Goal: Transaction & Acquisition: Book appointment/travel/reservation

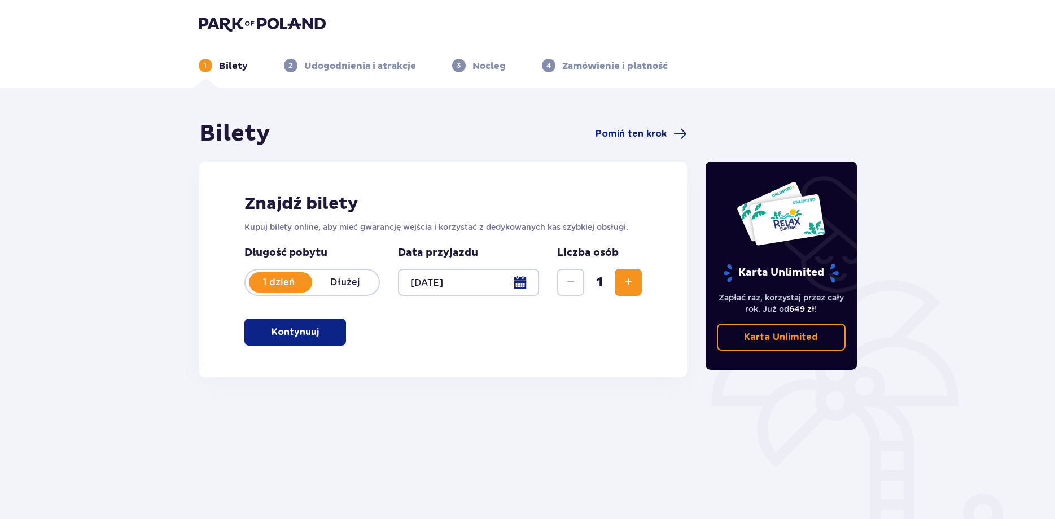
click at [309, 334] on button "Kontynuuj" at bounding box center [296, 331] width 102 height 27
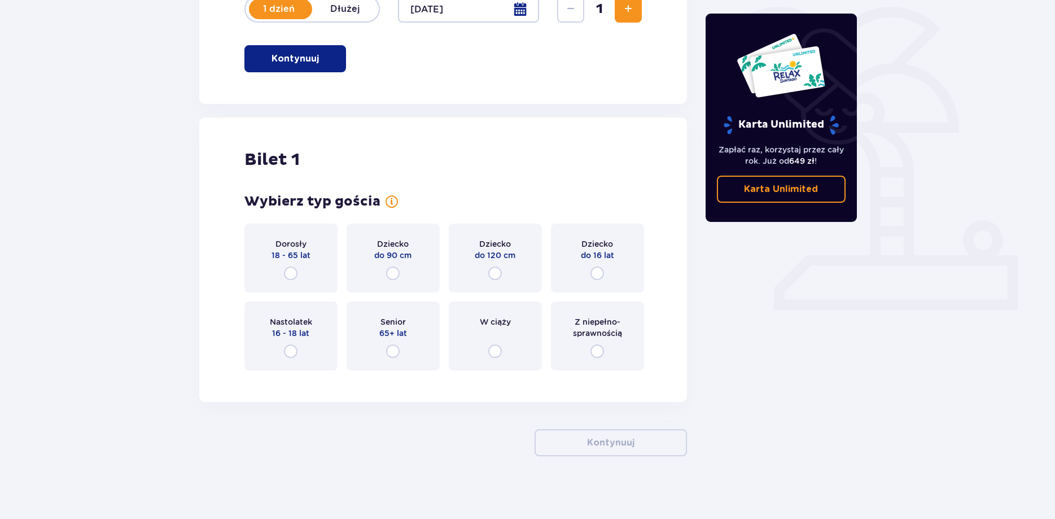
scroll to position [278, 0]
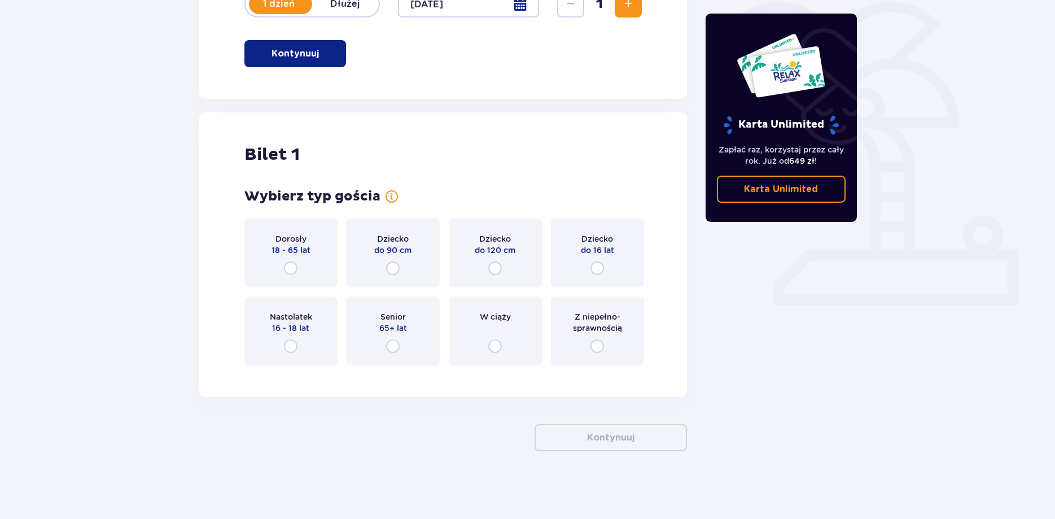
click at [295, 263] on input "radio" at bounding box center [291, 268] width 14 height 14
radio input "true"
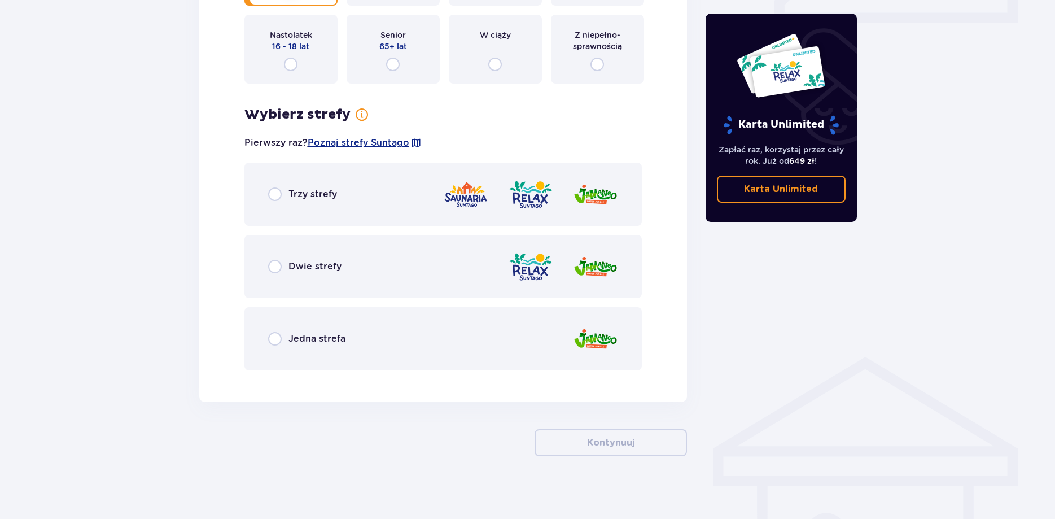
scroll to position [565, 0]
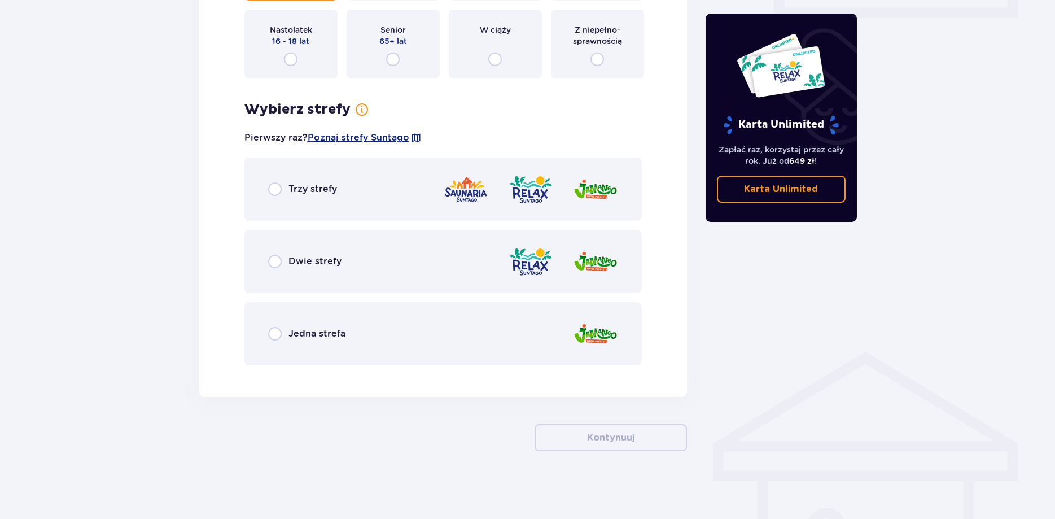
click at [274, 260] on input "radio" at bounding box center [275, 262] width 14 height 14
radio input "true"
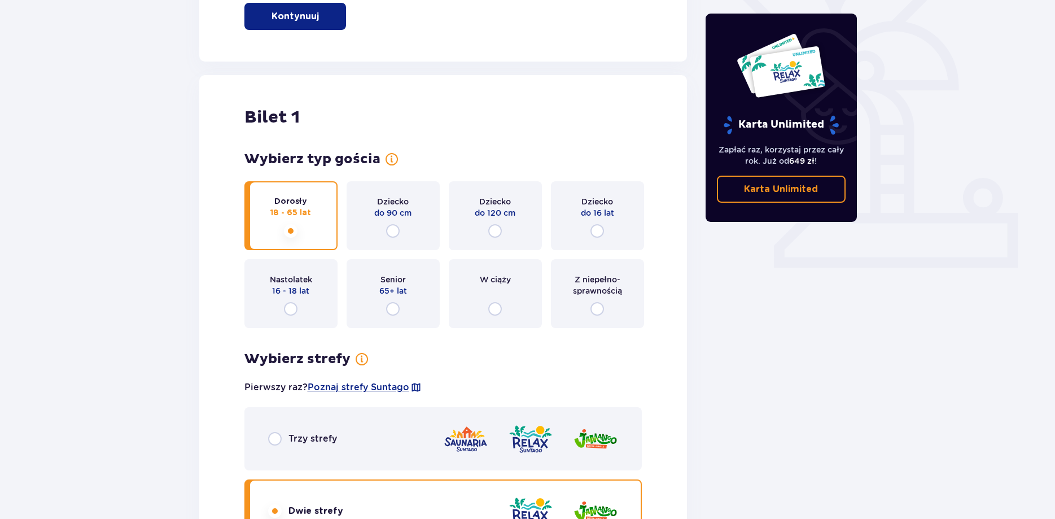
scroll to position [660, 0]
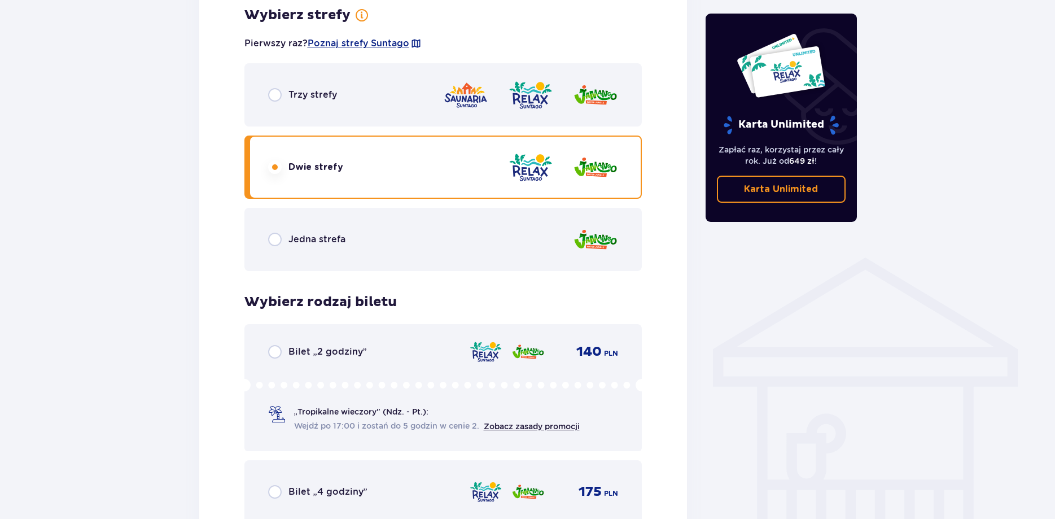
click at [311, 108] on div "Trzy strefy" at bounding box center [444, 94] width 398 height 63
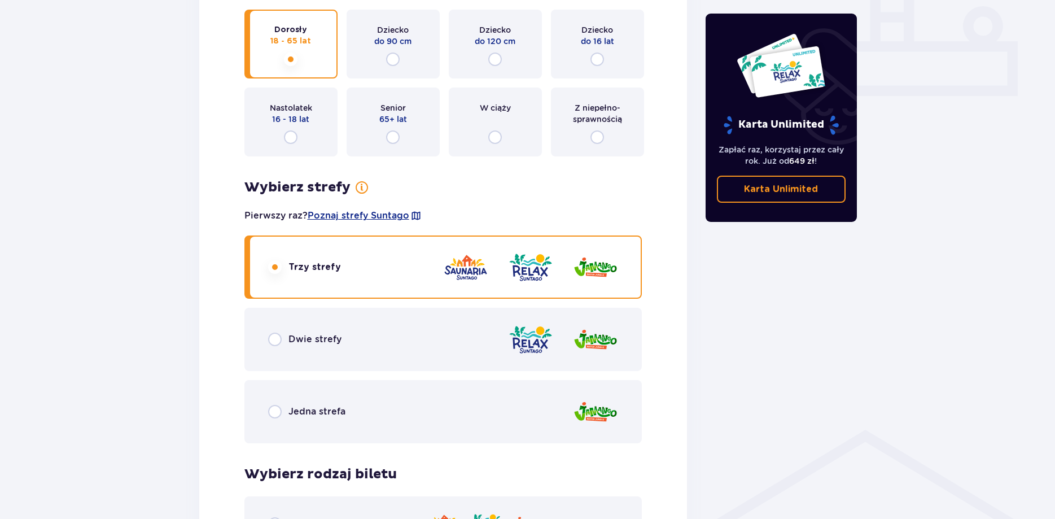
scroll to position [487, 0]
click at [401, 217] on span "Poznaj strefy Suntago" at bounding box center [359, 216] width 102 height 12
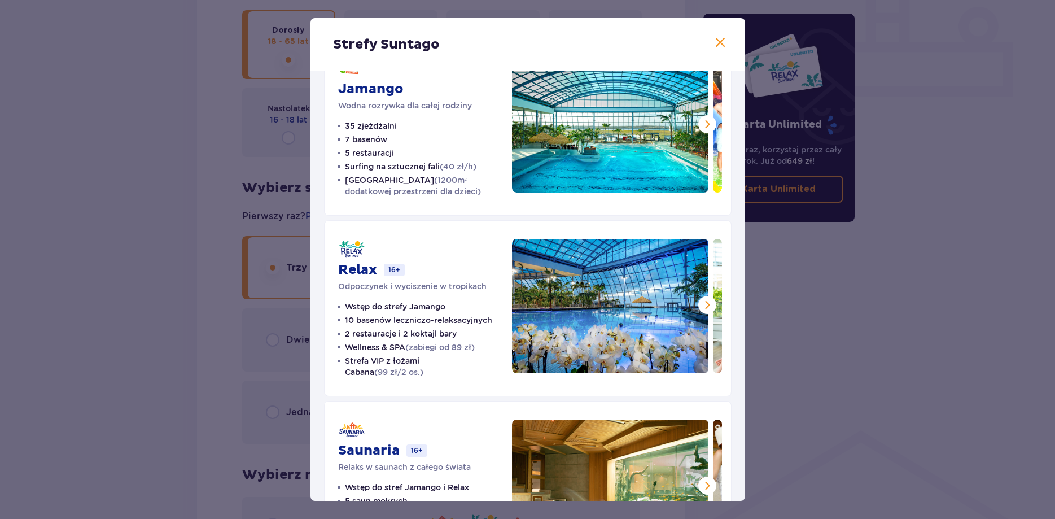
scroll to position [130, 0]
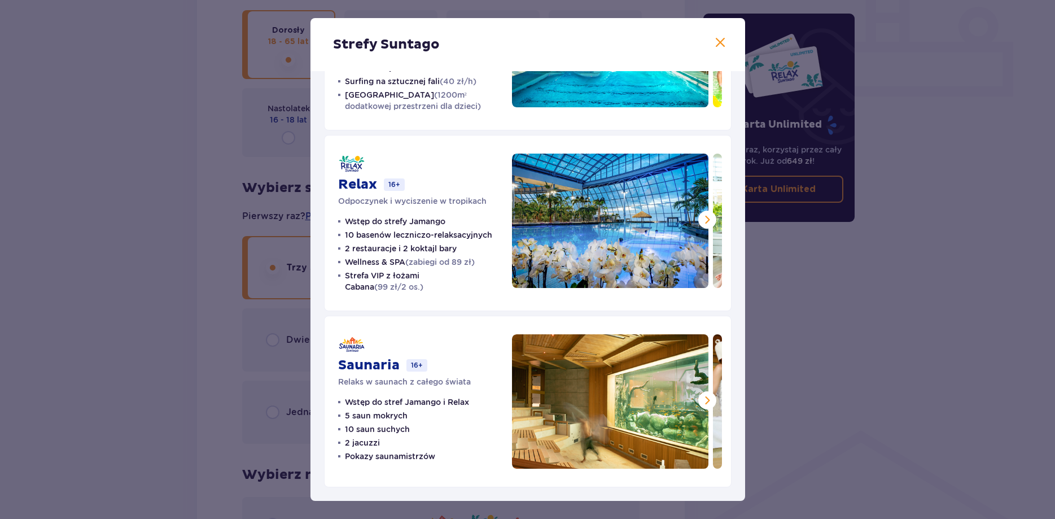
click at [706, 398] on span at bounding box center [708, 401] width 14 height 14
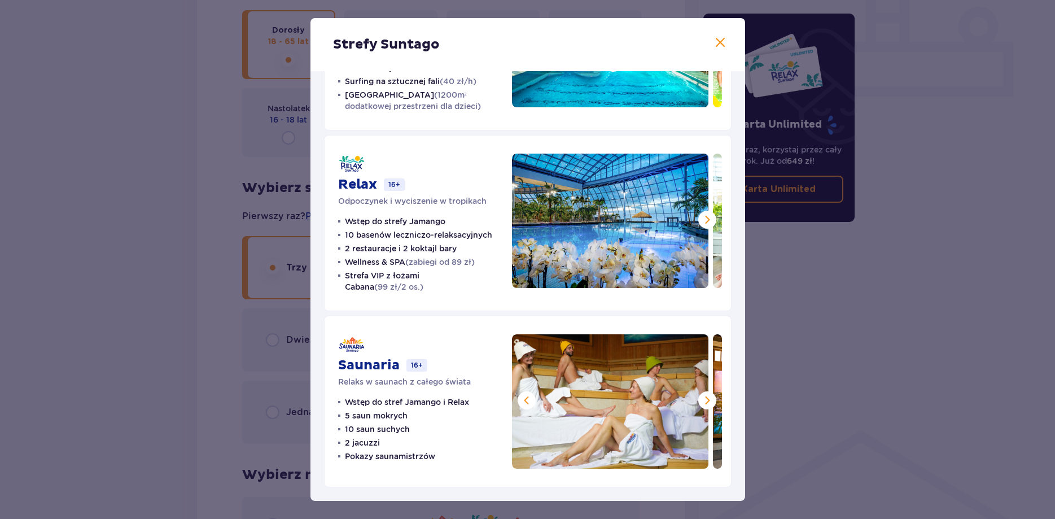
click at [706, 398] on span at bounding box center [708, 401] width 14 height 14
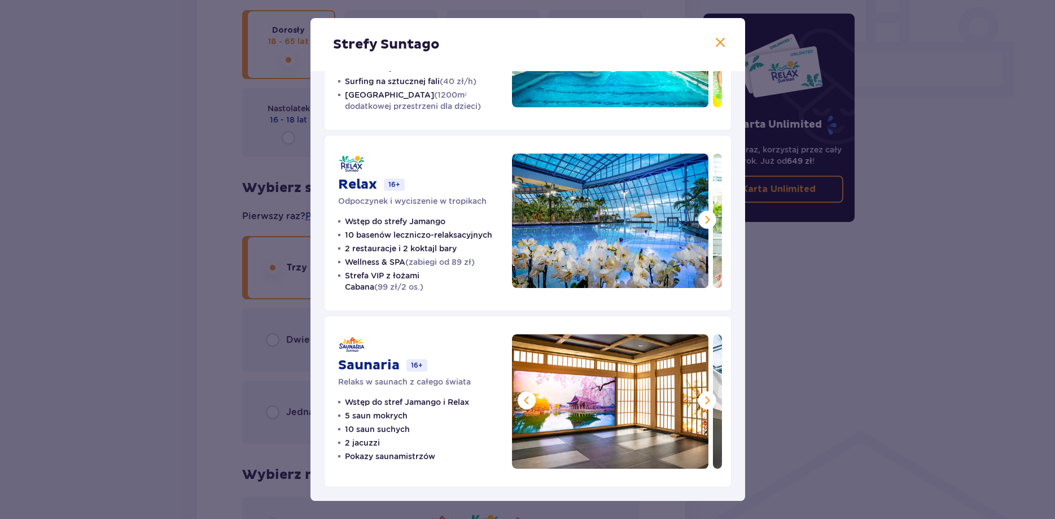
click at [706, 398] on span at bounding box center [708, 401] width 14 height 14
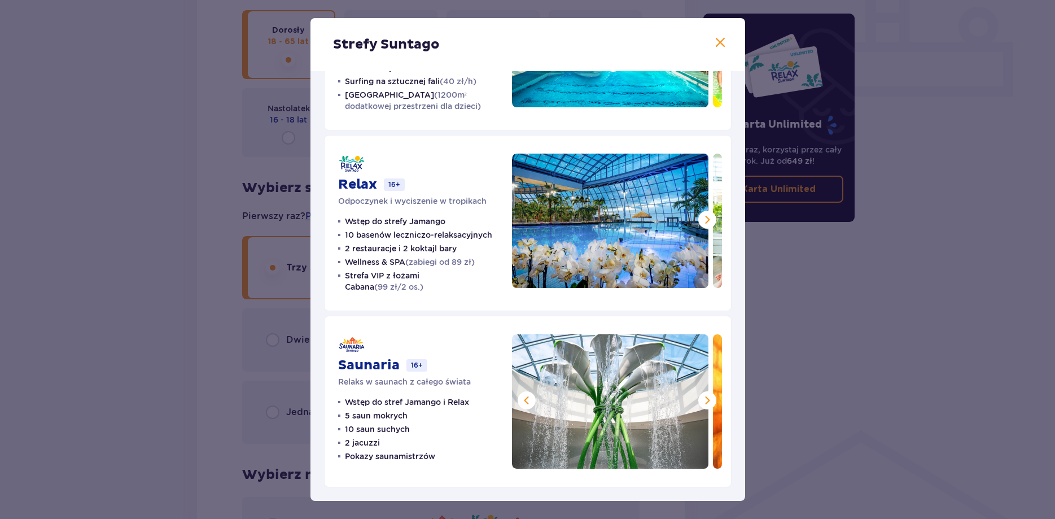
click at [706, 398] on span at bounding box center [708, 401] width 14 height 14
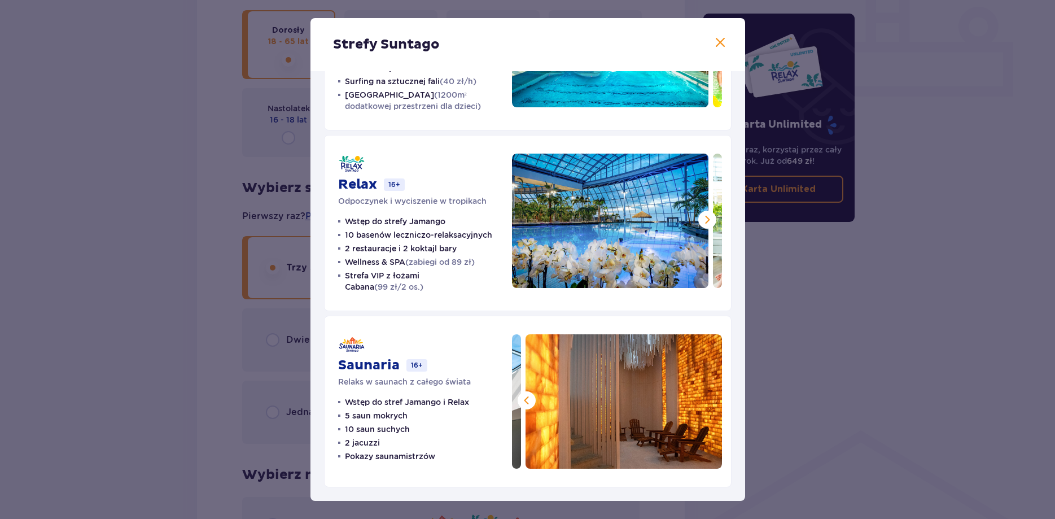
click at [706, 398] on img at bounding box center [624, 401] width 197 height 134
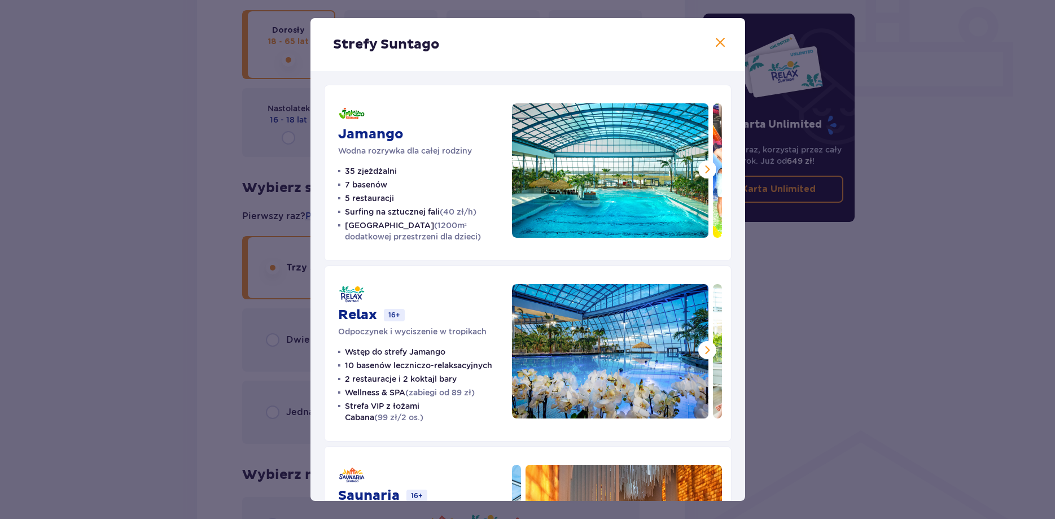
click at [719, 44] on span at bounding box center [721, 43] width 14 height 14
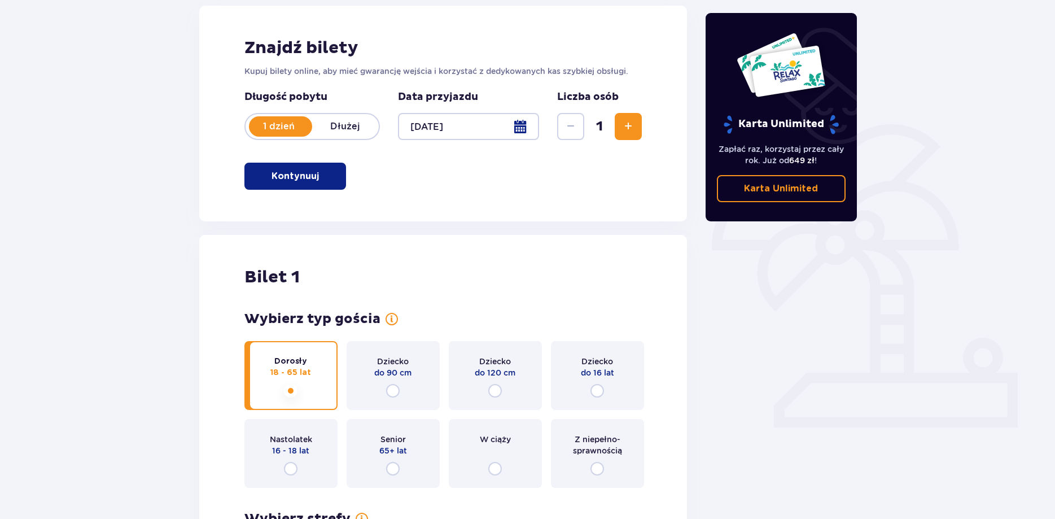
scroll to position [314, 0]
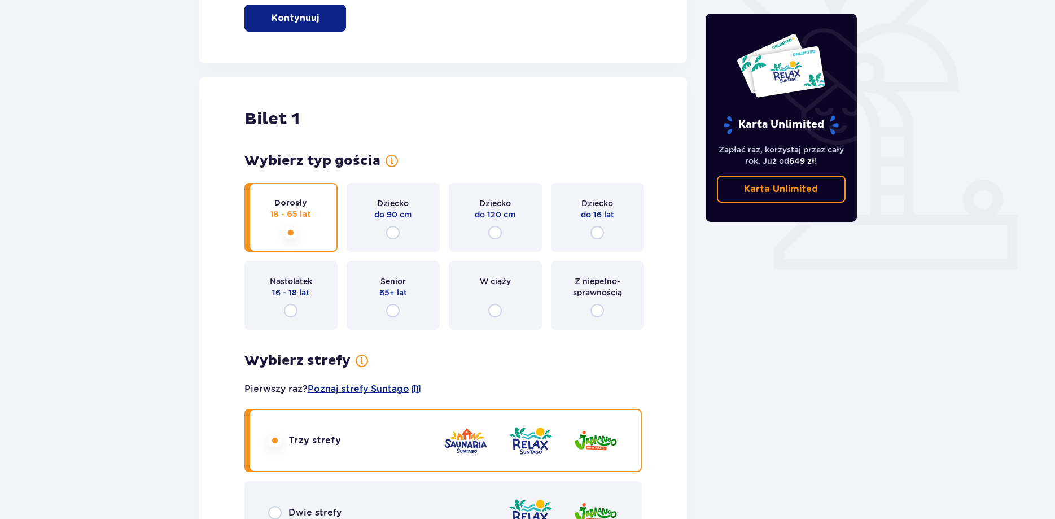
click at [291, 234] on input "radio" at bounding box center [291, 233] width 14 height 14
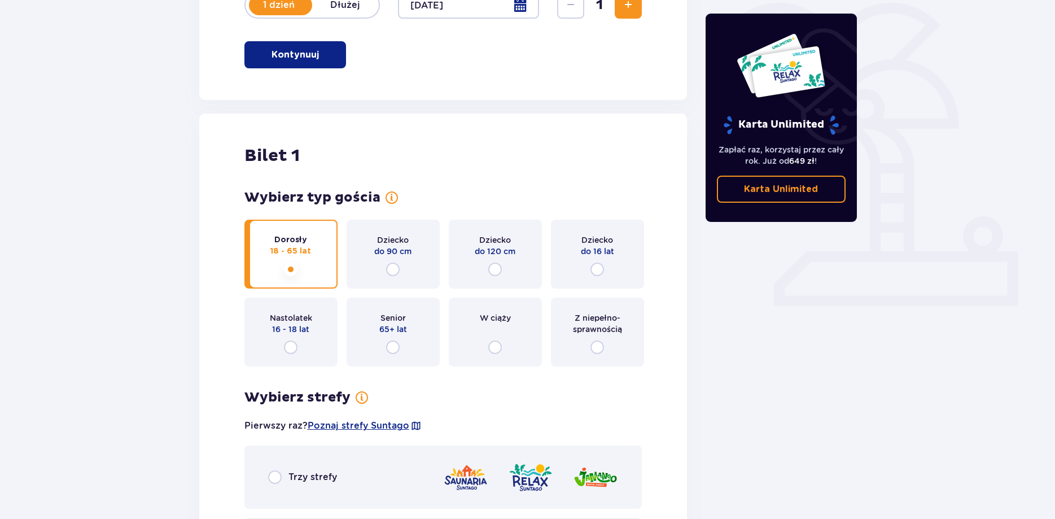
click at [294, 261] on div "Dorosły 18 - 65 lat" at bounding box center [291, 254] width 93 height 69
click at [294, 261] on div "Wybierz typ gościa dla biletu o numerze 1 Dorosły 18 - 65 lat Dziecko do 90 cm …" at bounding box center [444, 421] width 398 height 464
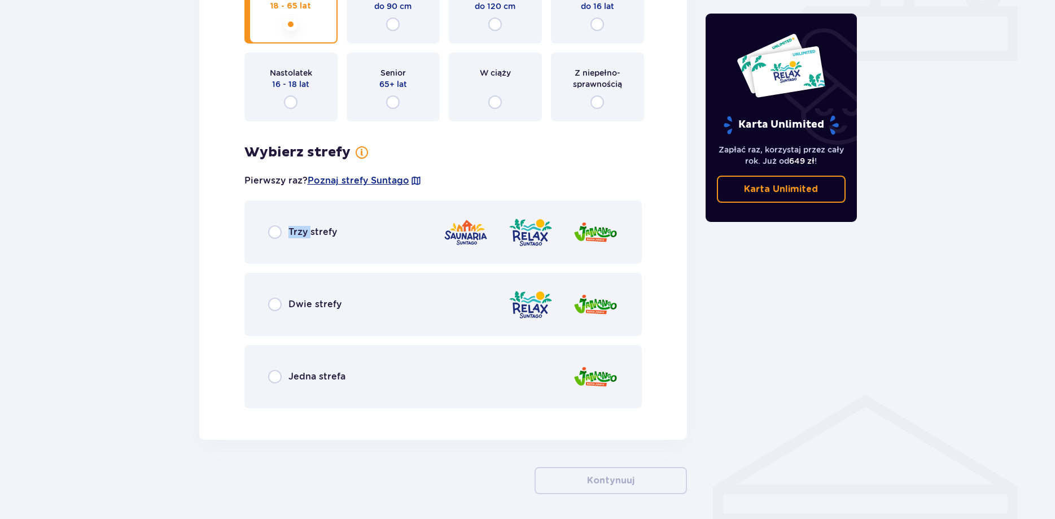
click at [294, 261] on div "Trzy strefy Dwie strefy Jedna strefa" at bounding box center [444, 304] width 398 height 208
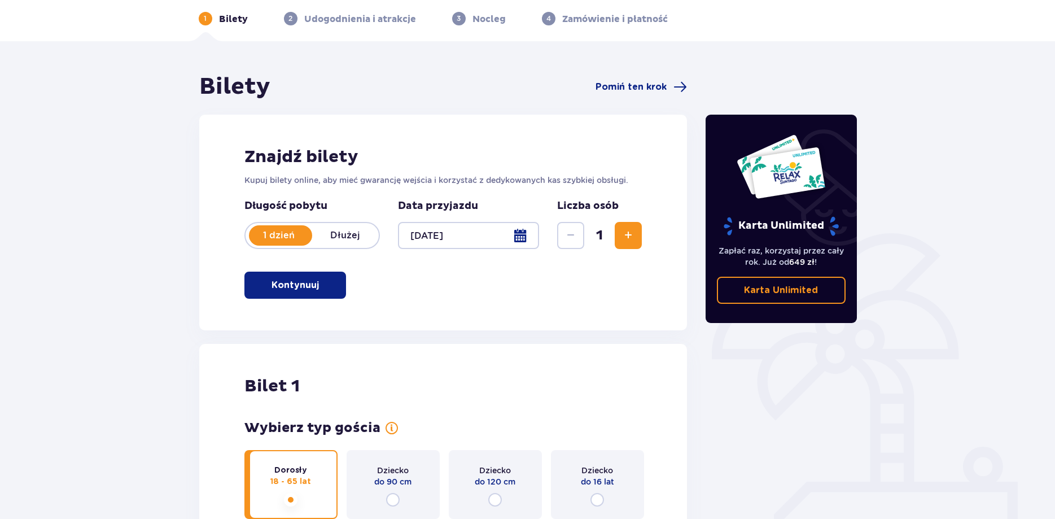
scroll to position [277, 0]
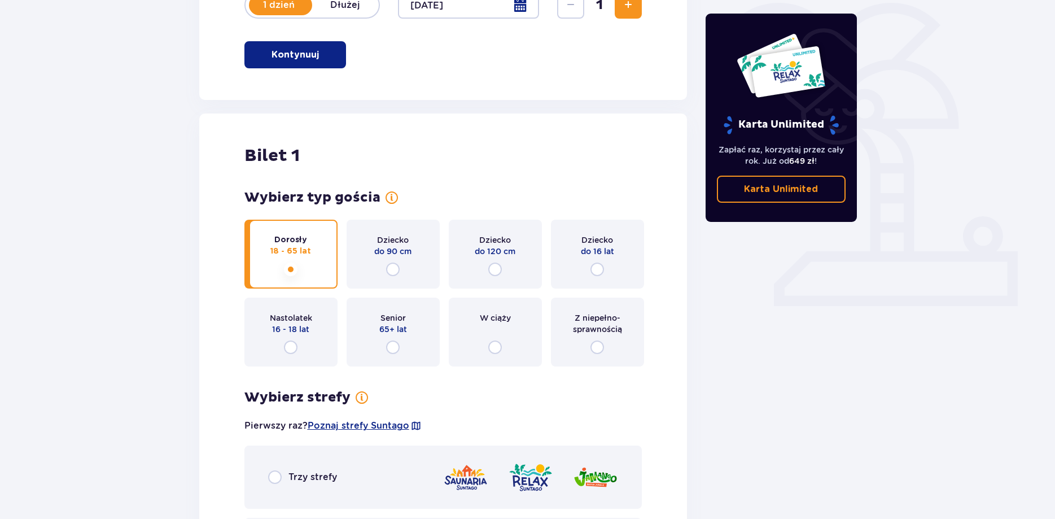
click at [386, 264] on input "radio" at bounding box center [393, 270] width 14 height 14
radio input "true"
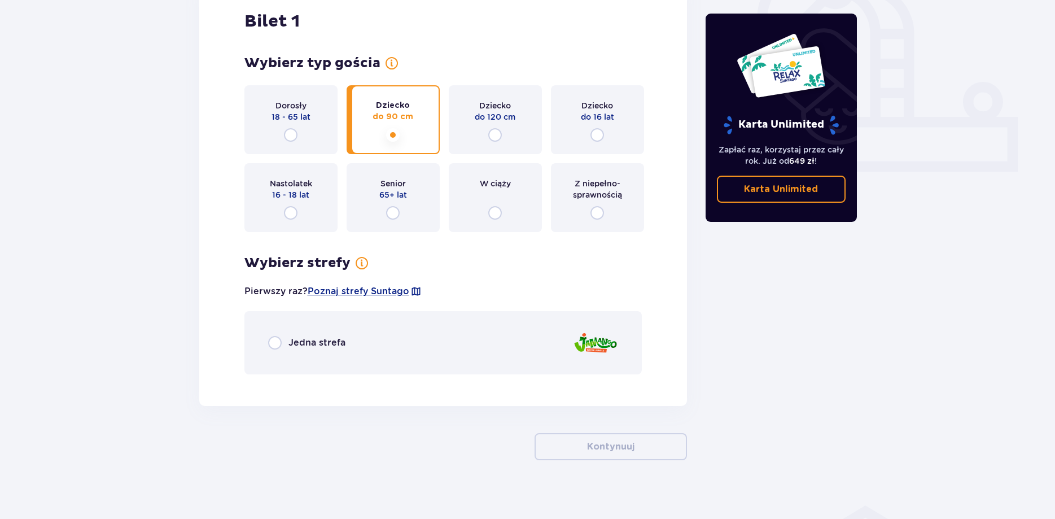
click at [324, 266] on div "Wybierz typ gościa dla biletu o numerze 1 Dorosły 18 - 65 lat Dziecko do 90 cm …" at bounding box center [444, 215] width 398 height 320
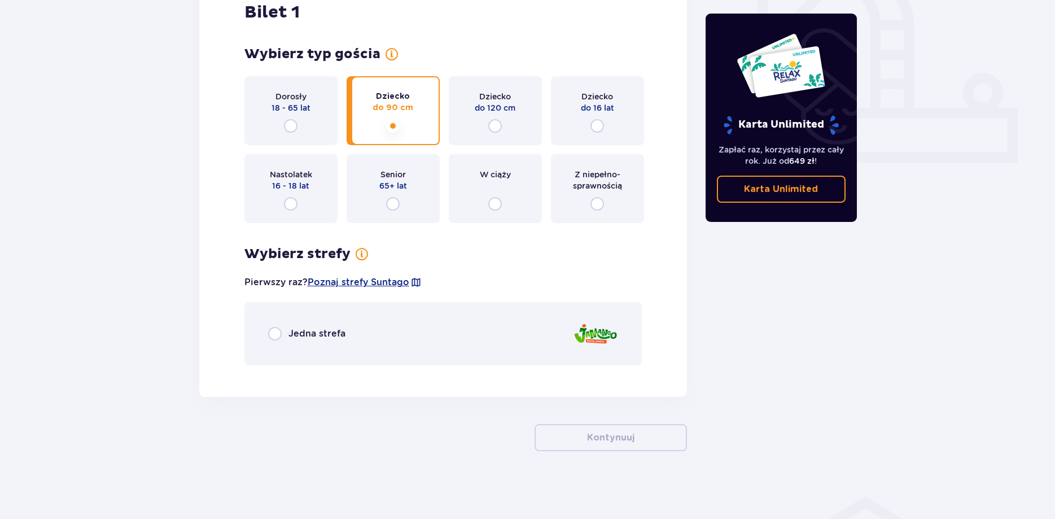
click at [303, 123] on div "Dorosły 18 - 65 lat" at bounding box center [291, 110] width 93 height 69
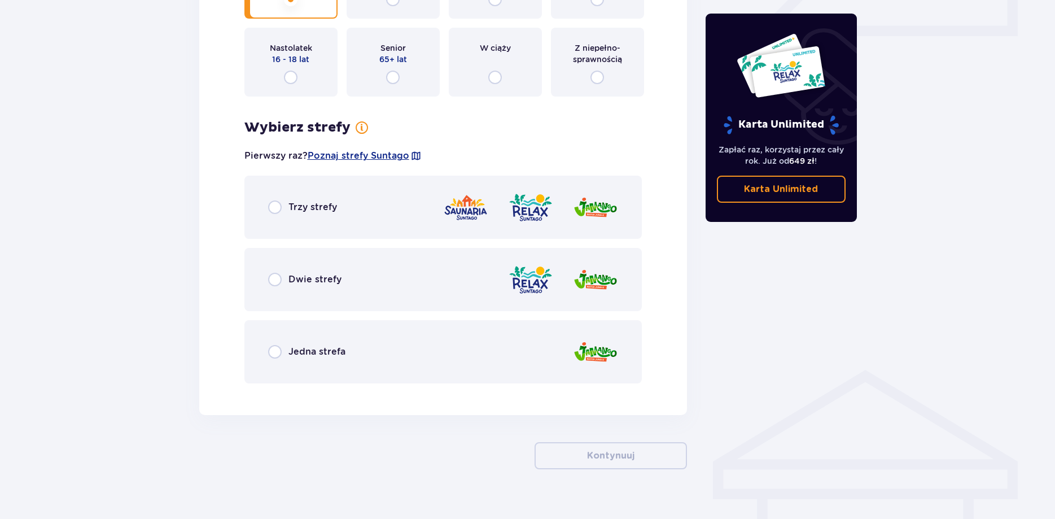
scroll to position [565, 0]
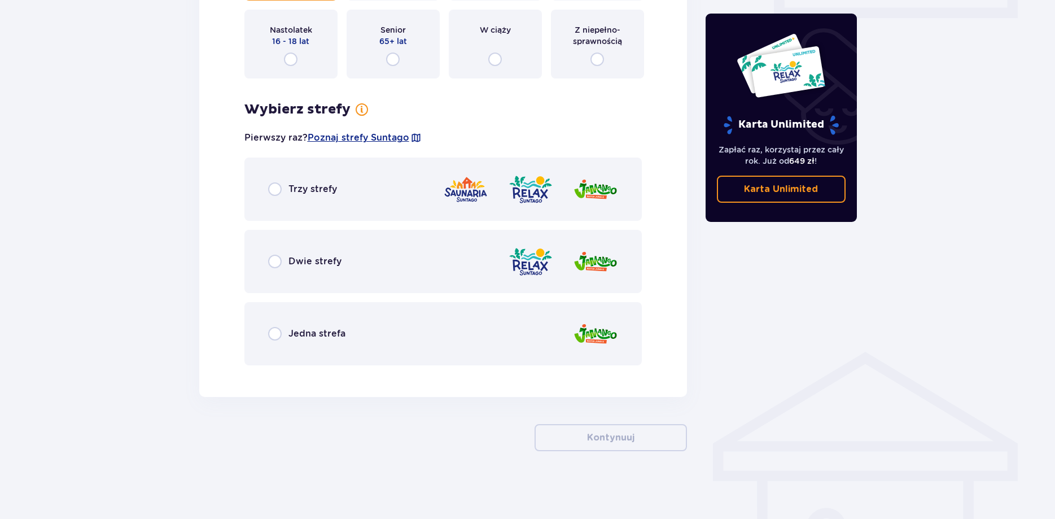
click at [325, 210] on div "Trzy strefy" at bounding box center [444, 189] width 398 height 63
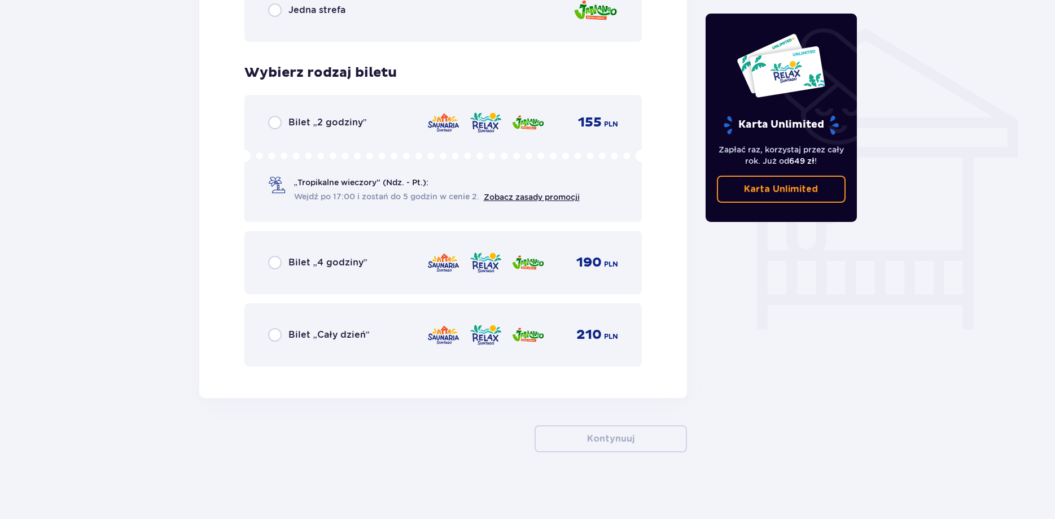
scroll to position [890, 0]
click at [338, 355] on div "Bilet „Cały dzień” 210 PLN" at bounding box center [444, 333] width 398 height 63
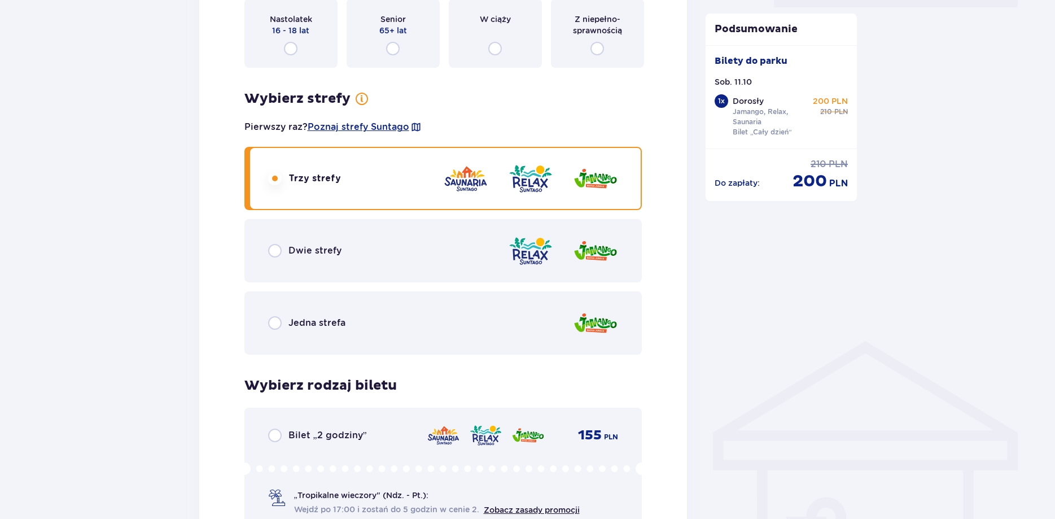
scroll to position [1005, 0]
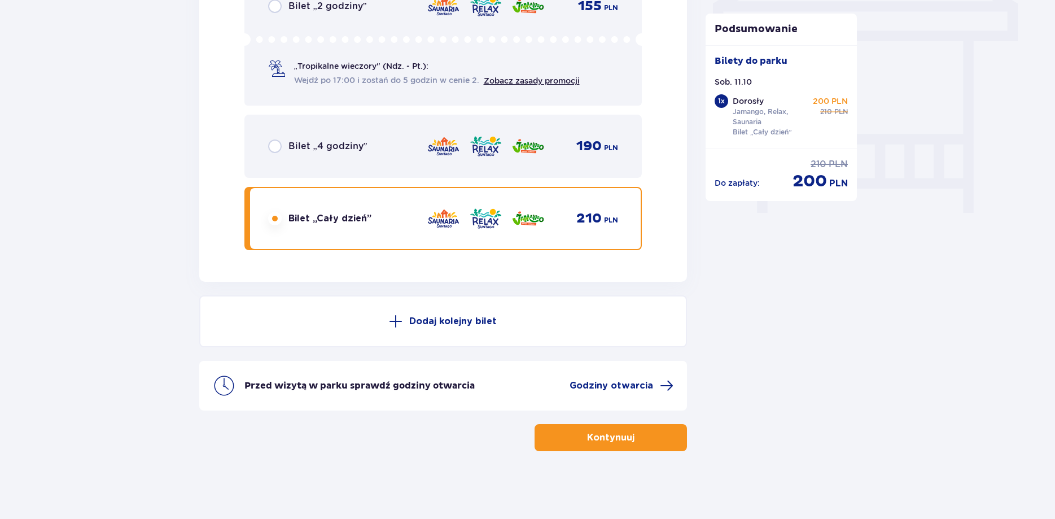
click at [442, 321] on p "Dodaj kolejny bilet" at bounding box center [453, 321] width 88 height 12
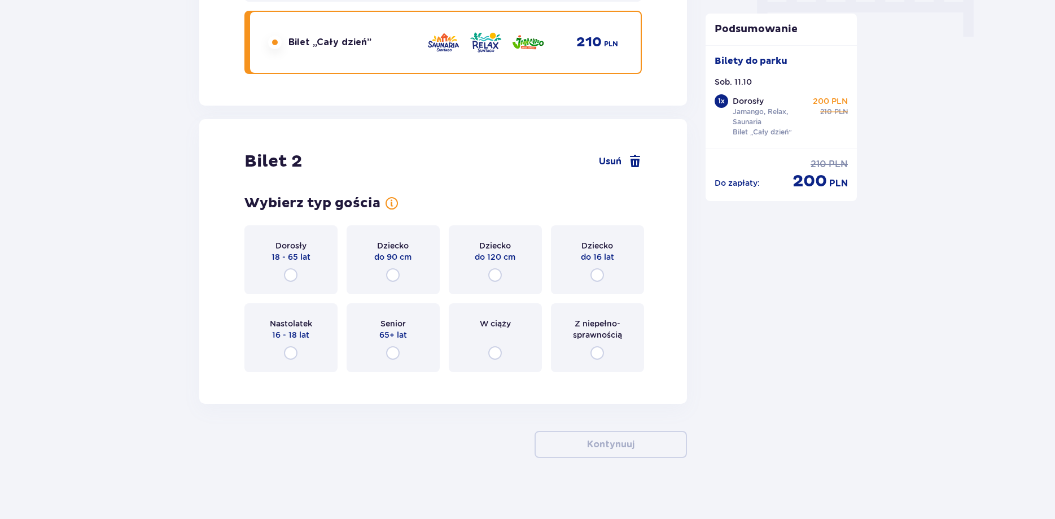
scroll to position [1188, 0]
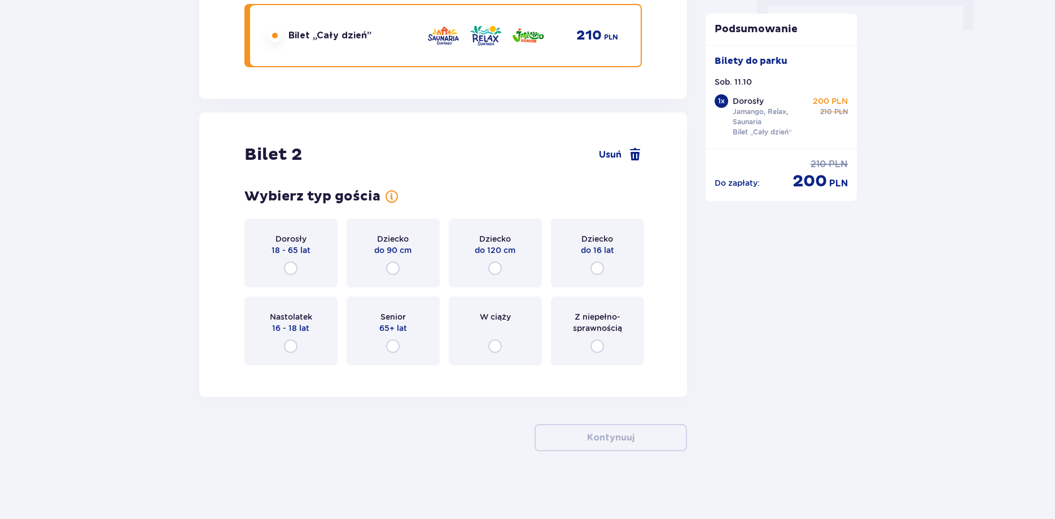
click at [309, 264] on div "Dorosły 18 - 65 lat" at bounding box center [291, 253] width 93 height 69
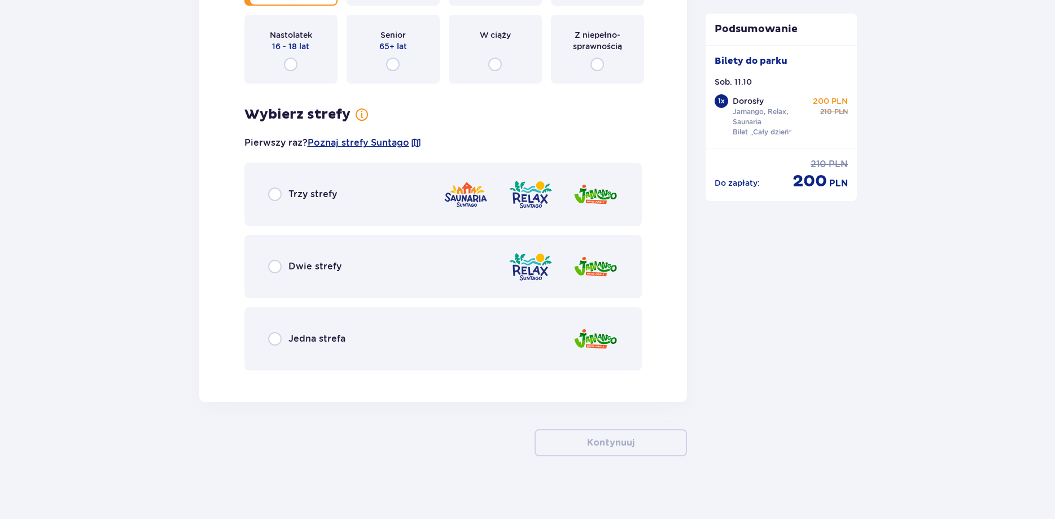
scroll to position [1475, 0]
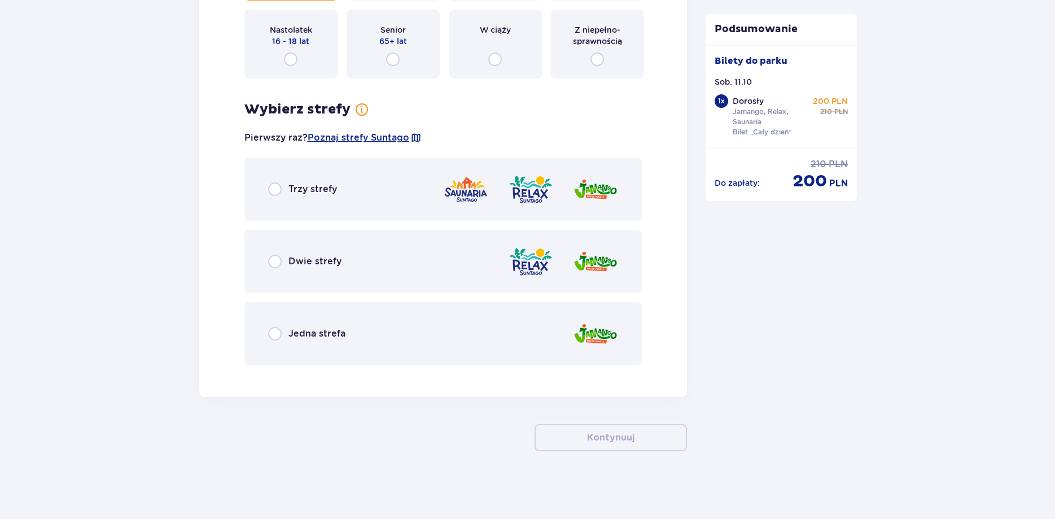
click at [293, 200] on div "Trzy strefy" at bounding box center [444, 189] width 398 height 63
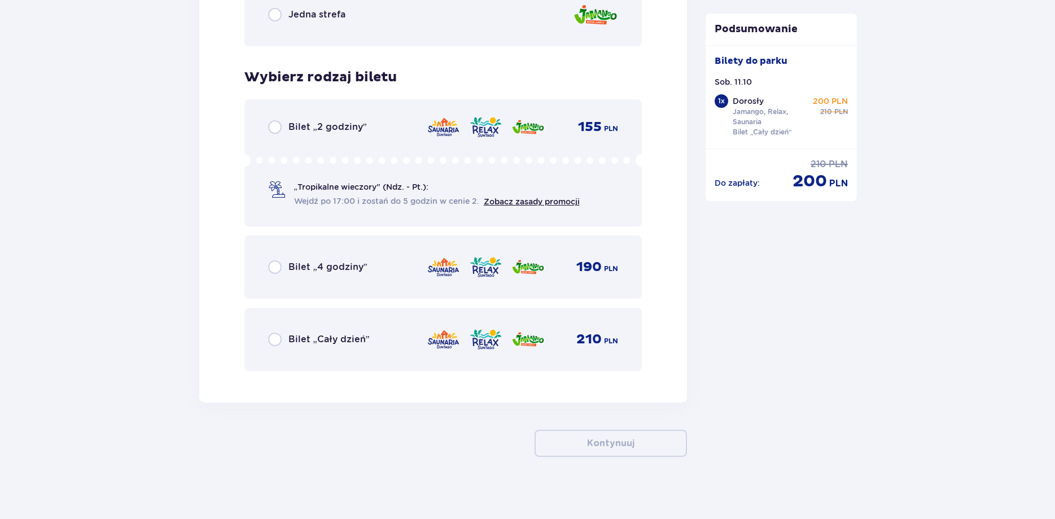
scroll to position [1800, 0]
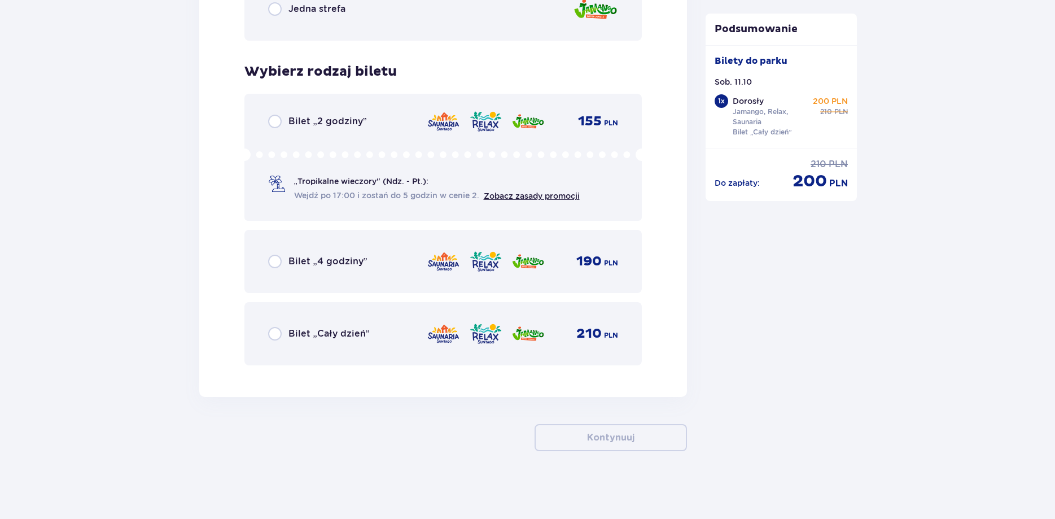
click at [370, 340] on div "Bilet „Cały dzień” 210 PLN" at bounding box center [443, 334] width 351 height 24
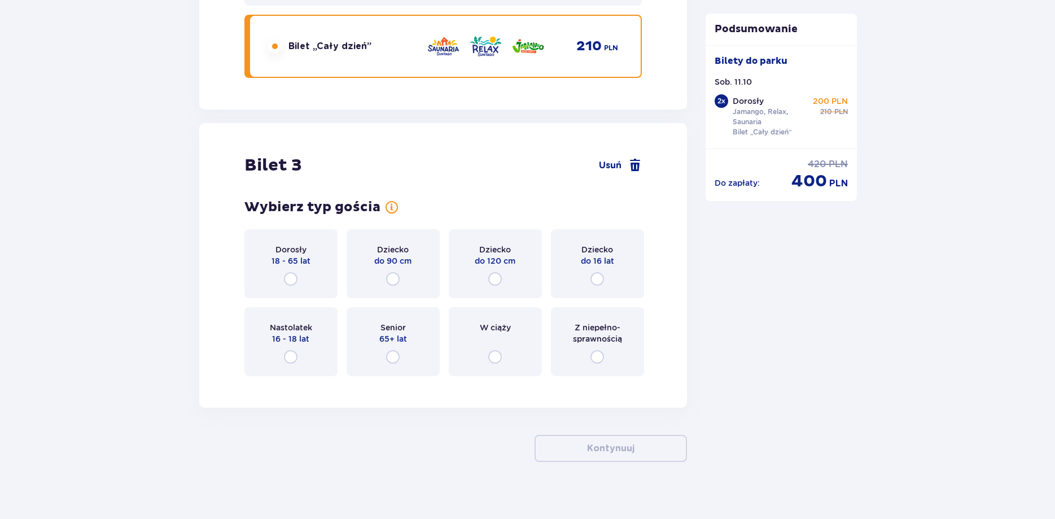
scroll to position [2235, 0]
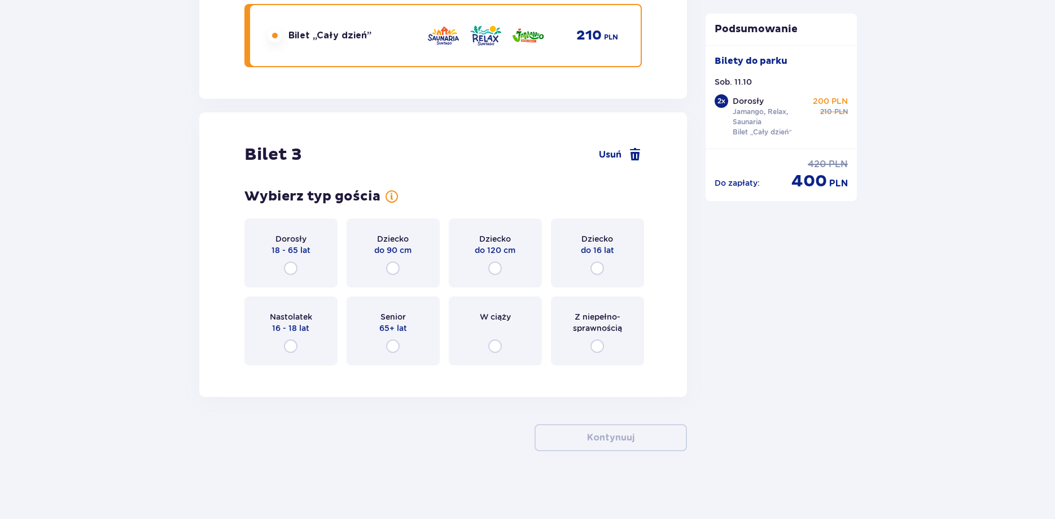
click at [392, 268] on input "radio" at bounding box center [393, 268] width 14 height 14
radio input "true"
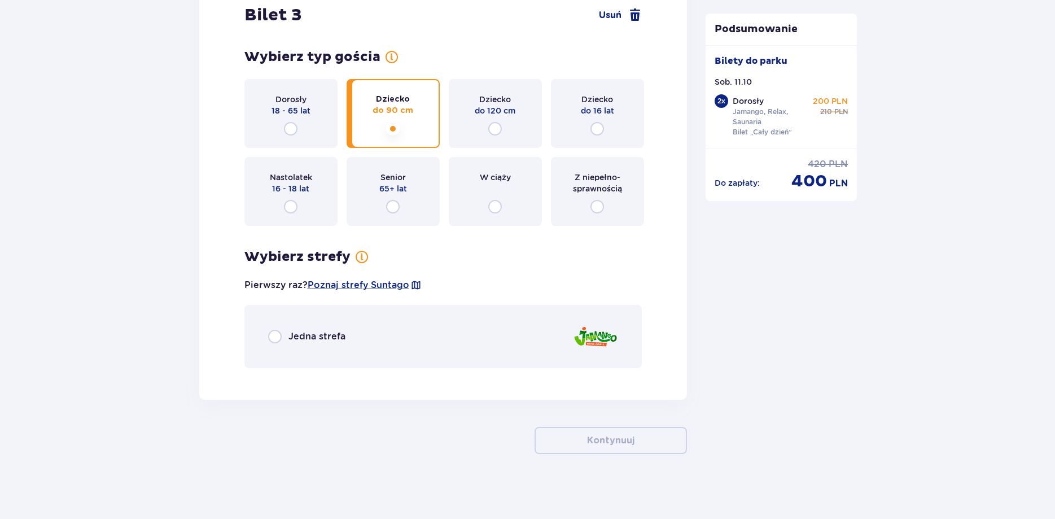
scroll to position [2377, 0]
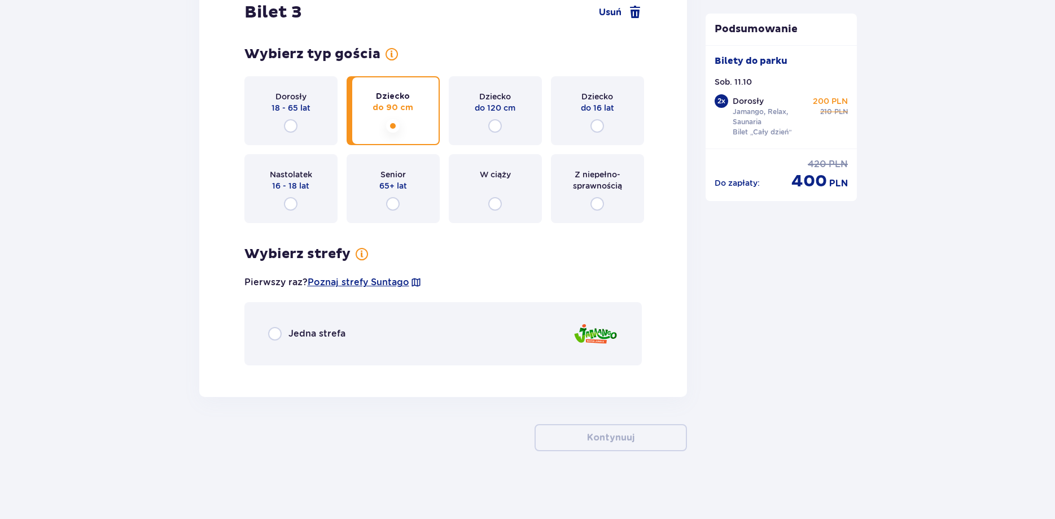
click at [278, 331] on input "radio" at bounding box center [275, 334] width 14 height 14
radio input "true"
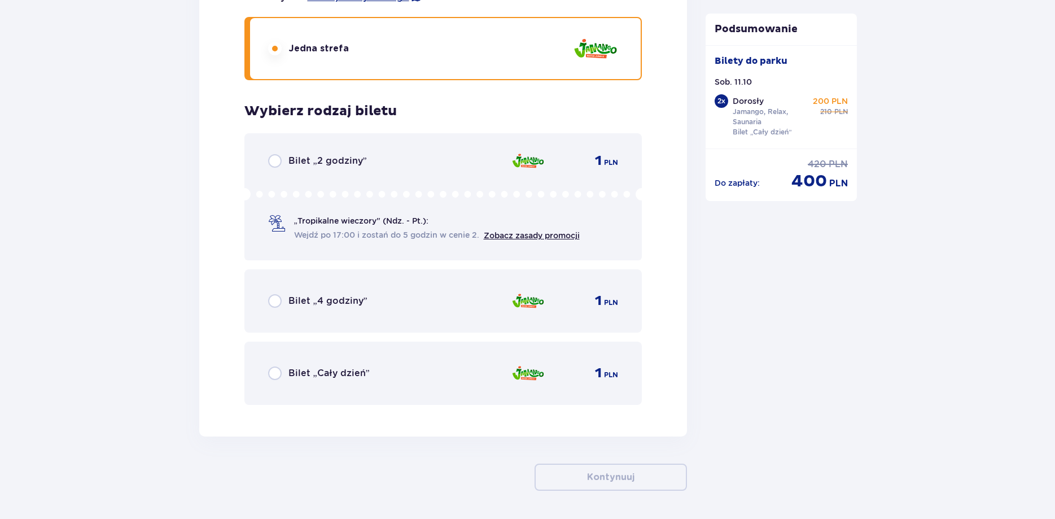
scroll to position [2702, 0]
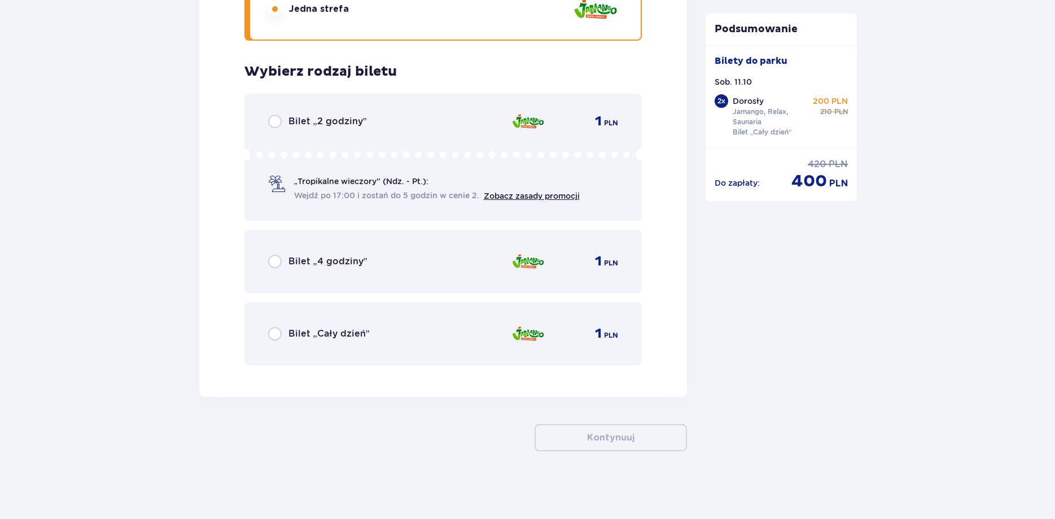
click at [322, 330] on span "Bilet „Cały dzień”" at bounding box center [329, 334] width 81 height 12
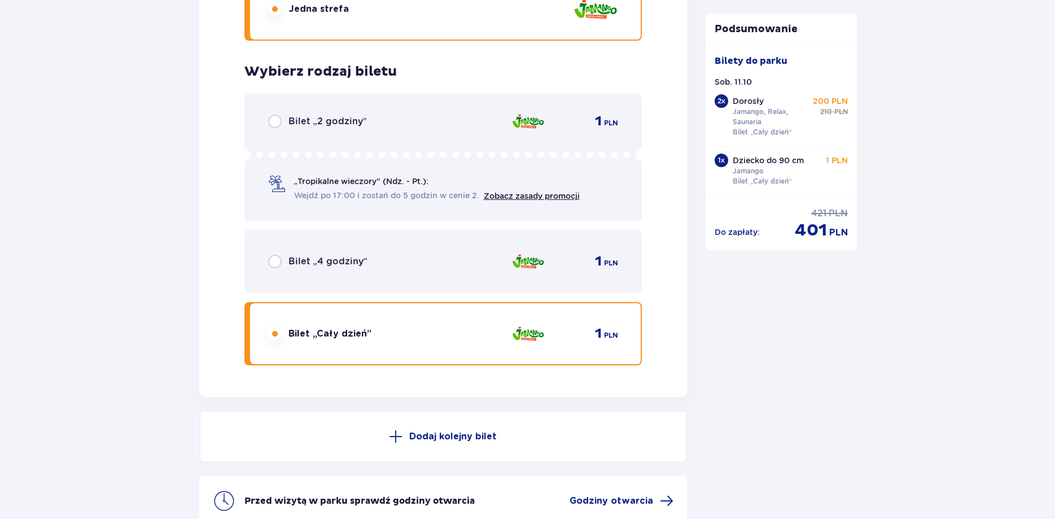
click at [627, 435] on button "Dodaj kolejny bilet" at bounding box center [443, 437] width 488 height 52
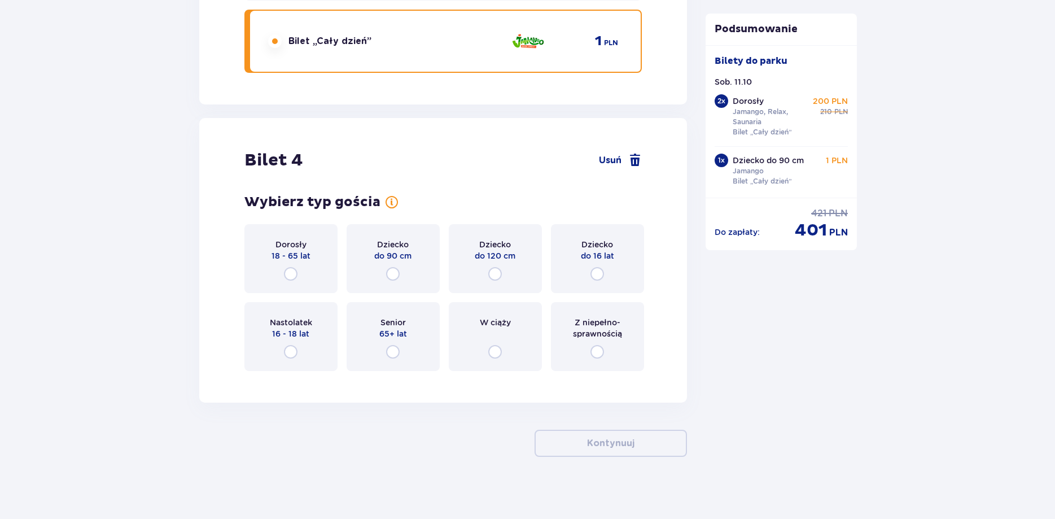
scroll to position [3000, 0]
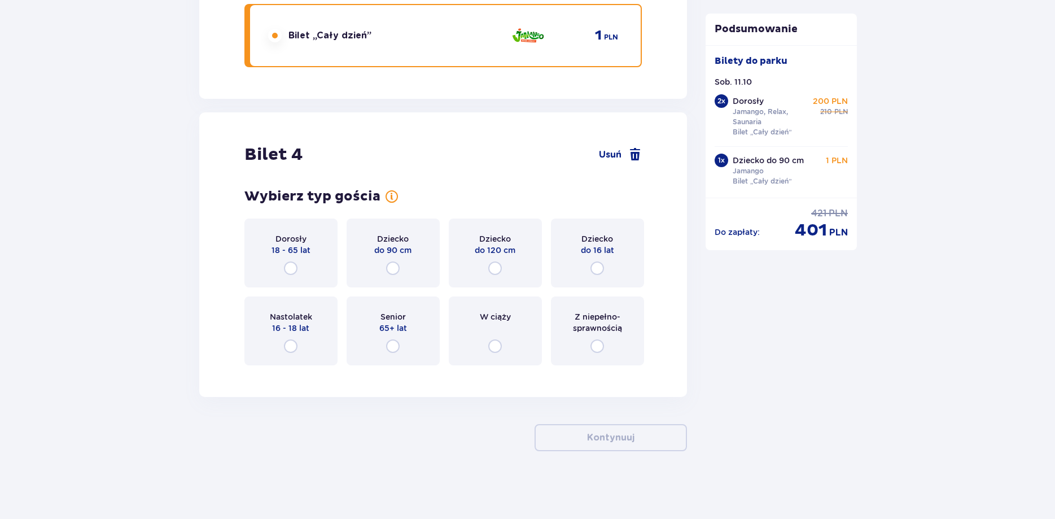
drag, startPoint x: 499, startPoint y: 260, endPoint x: 486, endPoint y: 280, distance: 24.0
click at [500, 260] on div "Dziecko do 120 cm" at bounding box center [495, 253] width 93 height 69
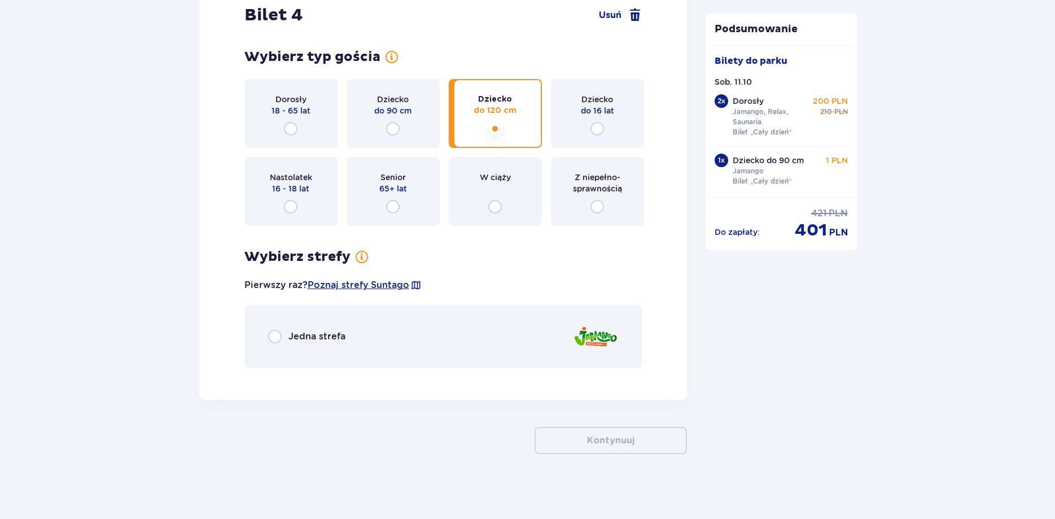
scroll to position [3142, 0]
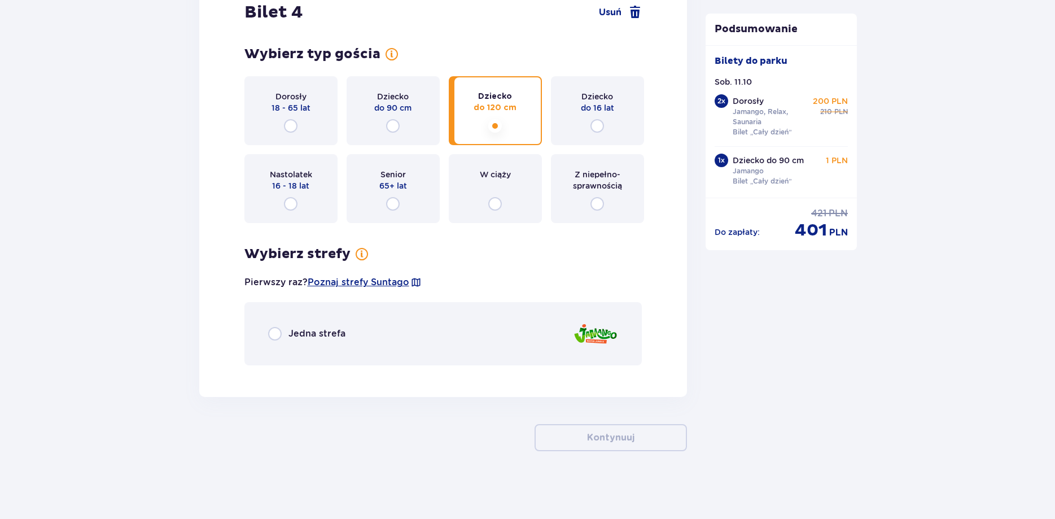
click at [288, 341] on div "Jedna strefa" at bounding box center [306, 334] width 77 height 14
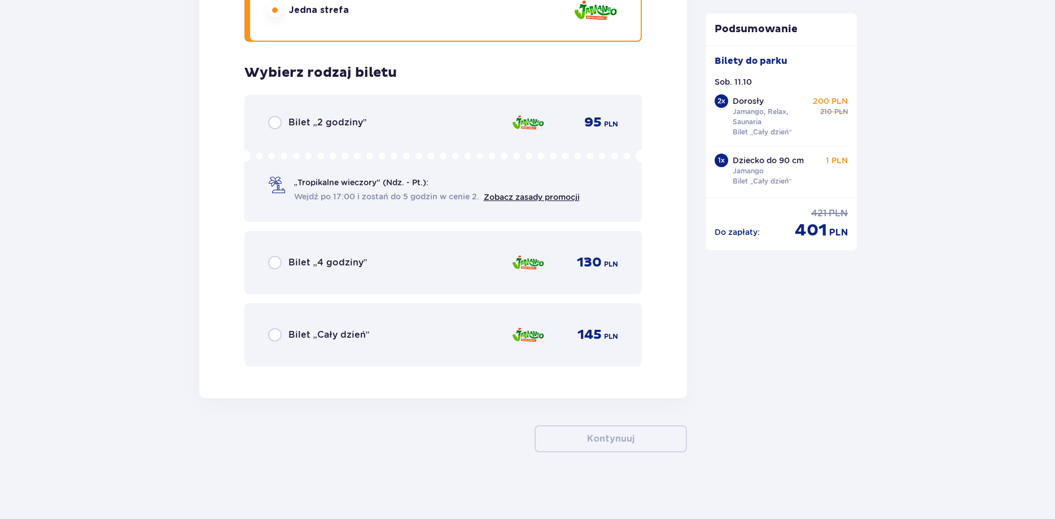
scroll to position [3467, 0]
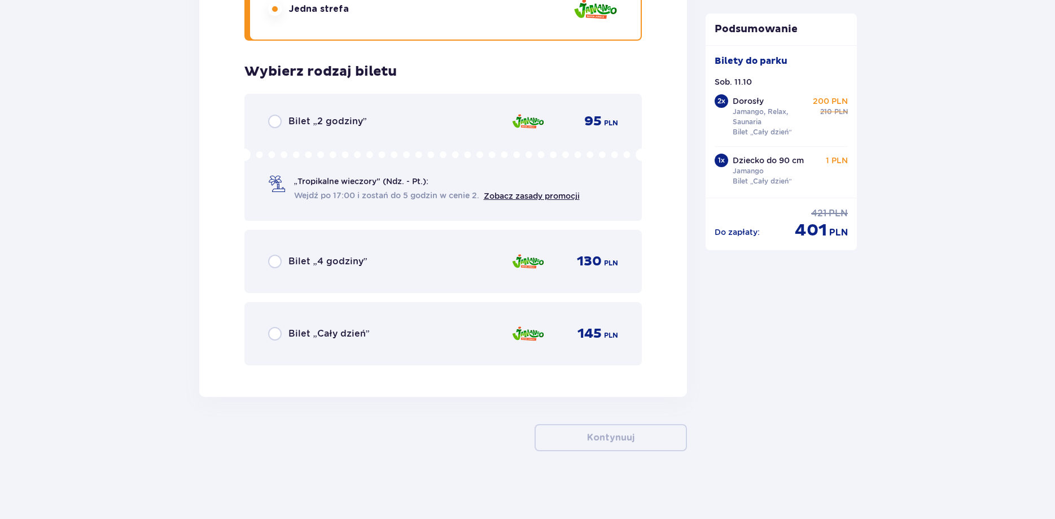
click at [316, 326] on div "Bilet „Cały dzień” 145 PLN" at bounding box center [443, 334] width 351 height 24
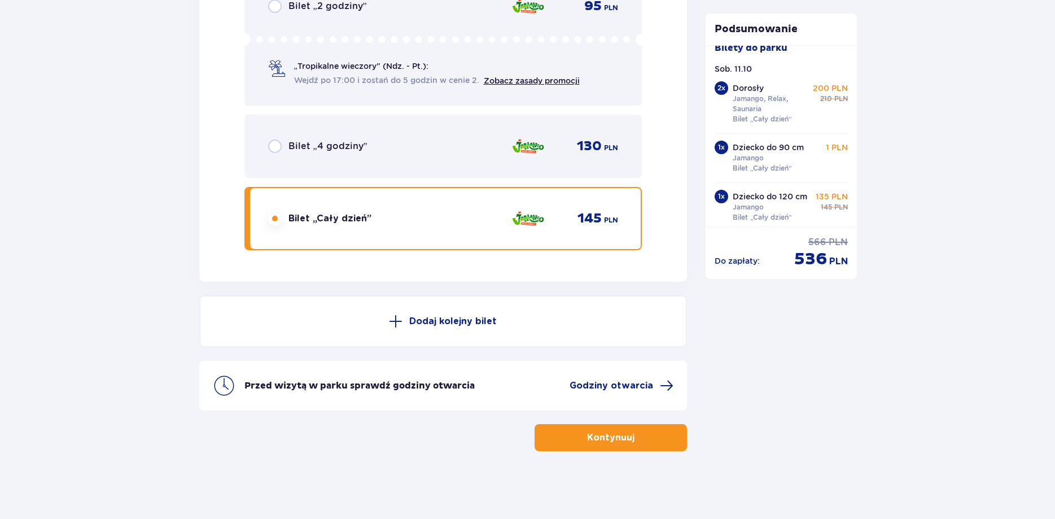
scroll to position [20, 0]
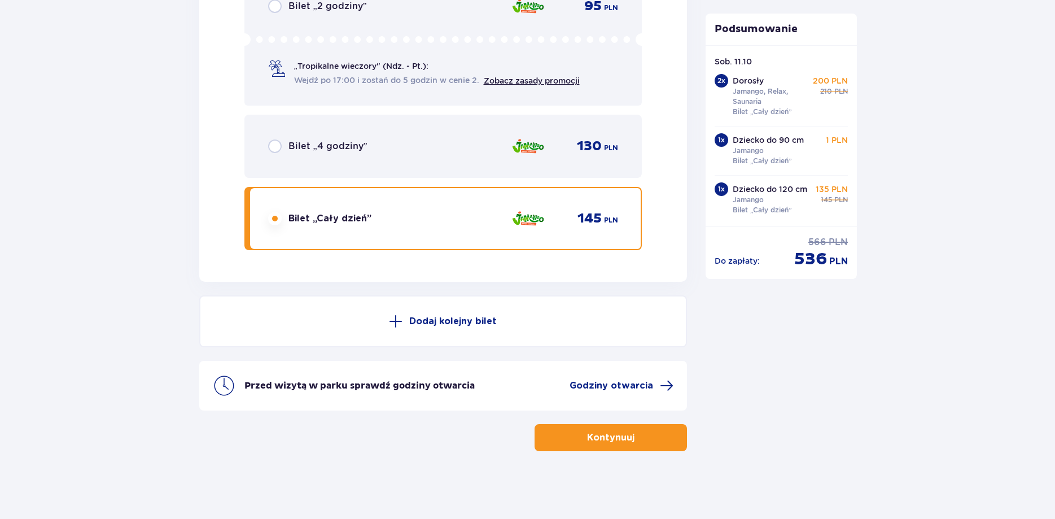
click at [678, 429] on button "Kontynuuj" at bounding box center [611, 437] width 152 height 27
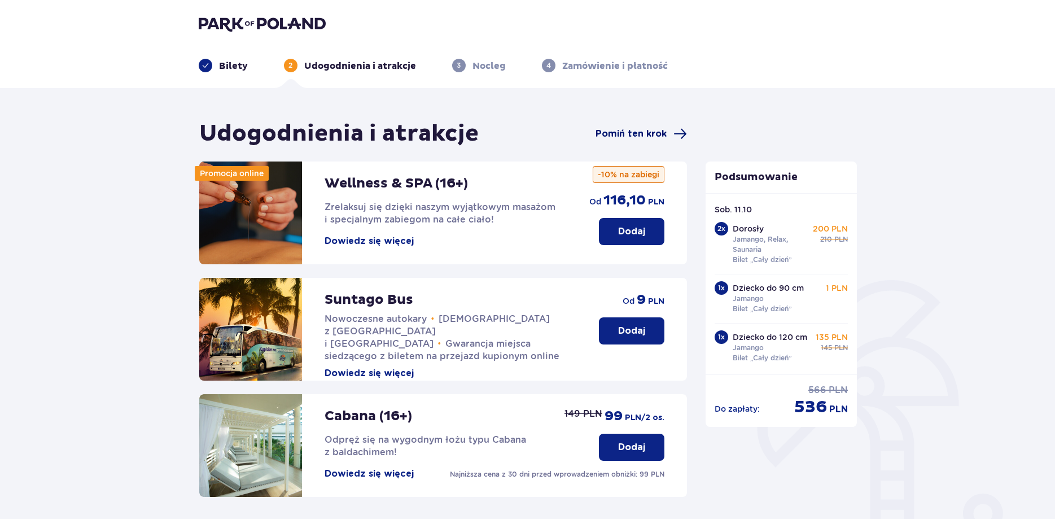
click at [654, 129] on span "Pomiń ten krok" at bounding box center [631, 134] width 71 height 12
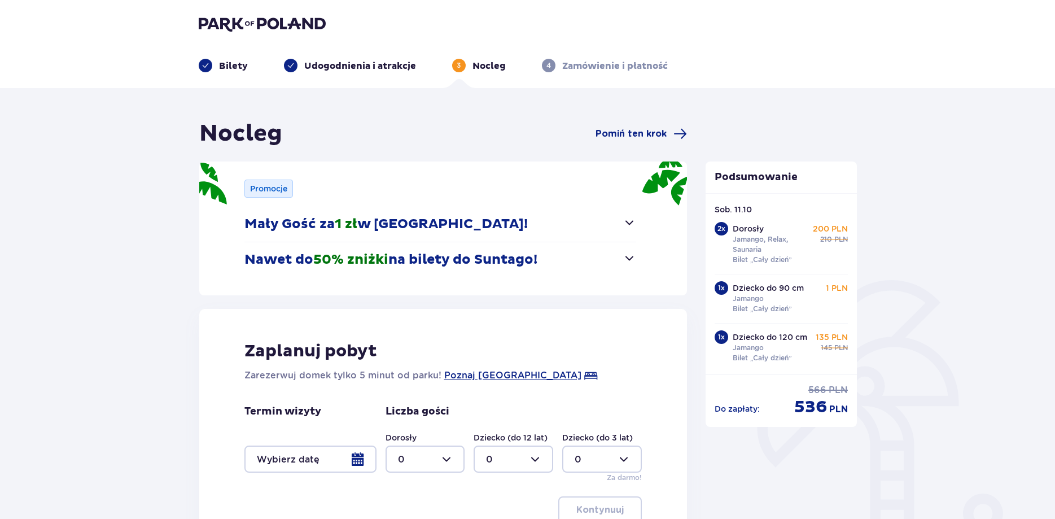
click at [552, 223] on button "Mały Gość za 1 zł w [GEOGRAPHIC_DATA]!" at bounding box center [441, 224] width 392 height 35
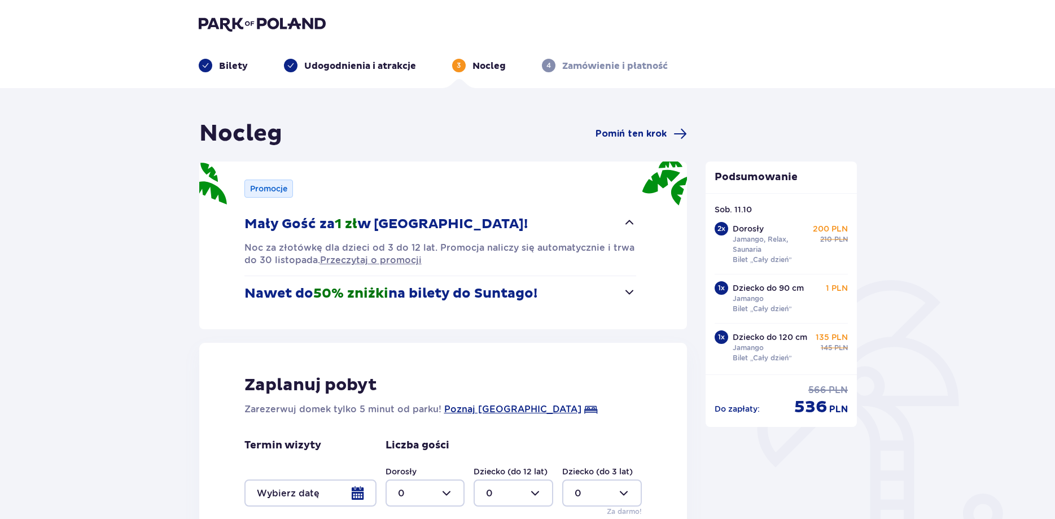
click at [552, 223] on button "Mały Gość za 1 zł w [GEOGRAPHIC_DATA]!" at bounding box center [441, 224] width 392 height 35
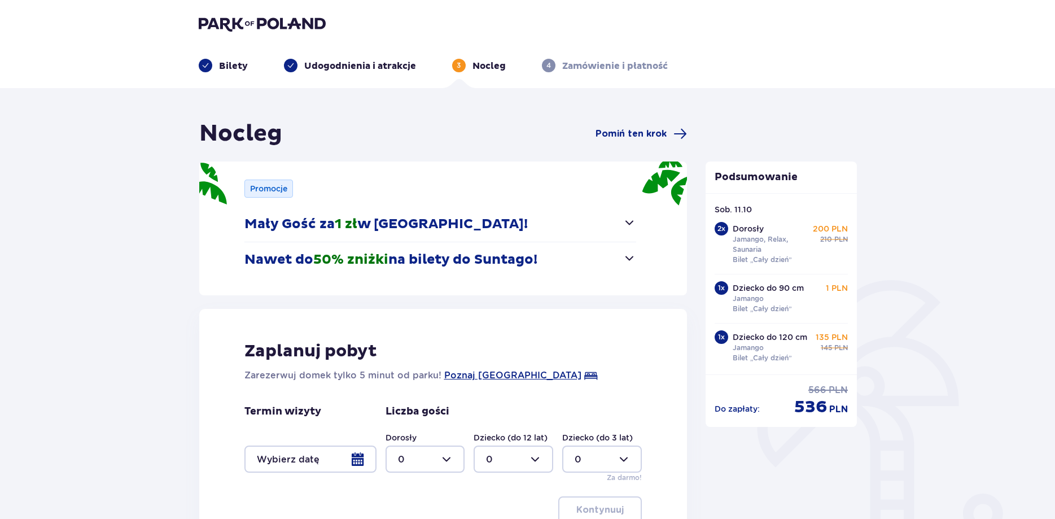
click at [530, 261] on p "Nawet do 50% zniżki na bilety do [GEOGRAPHIC_DATA]!" at bounding box center [391, 259] width 293 height 17
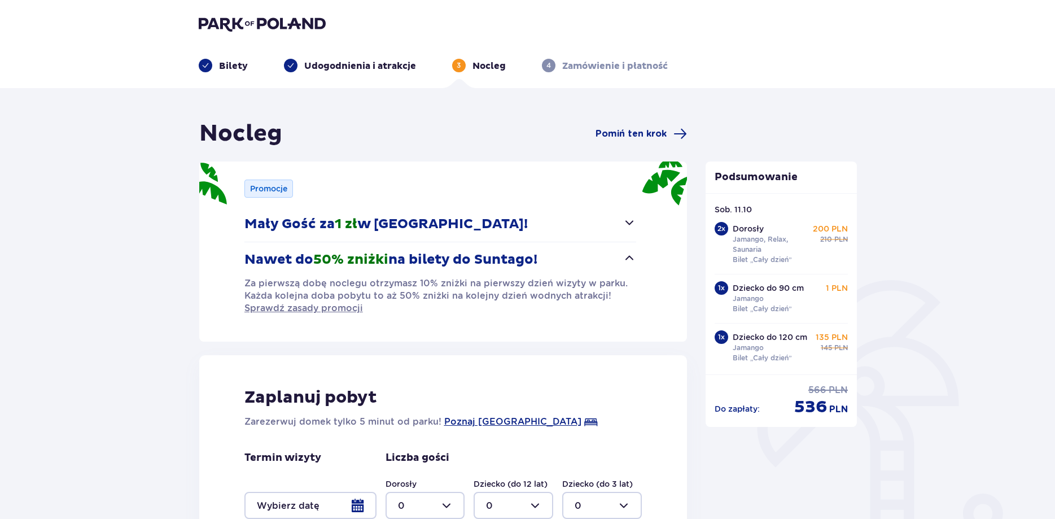
click at [530, 261] on p "Nawet do 50% zniżki na bilety do [GEOGRAPHIC_DATA]!" at bounding box center [391, 259] width 293 height 17
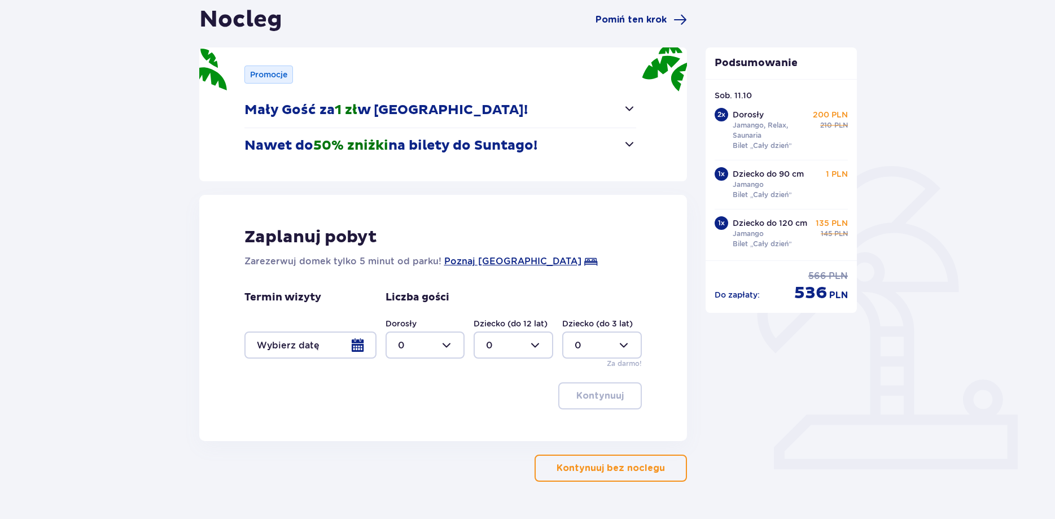
scroll to position [145, 0]
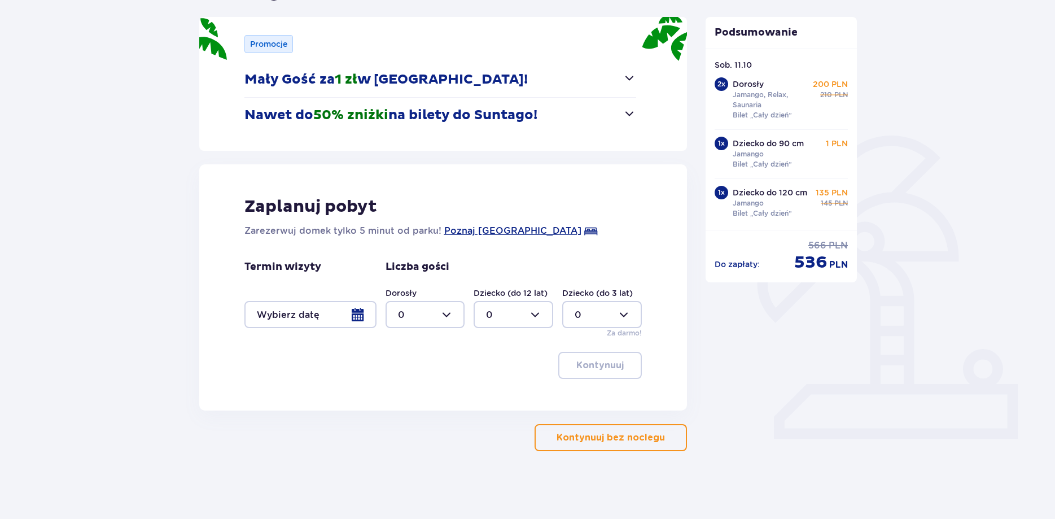
click at [617, 316] on div at bounding box center [602, 314] width 80 height 27
